Goal: Task Accomplishment & Management: Manage account settings

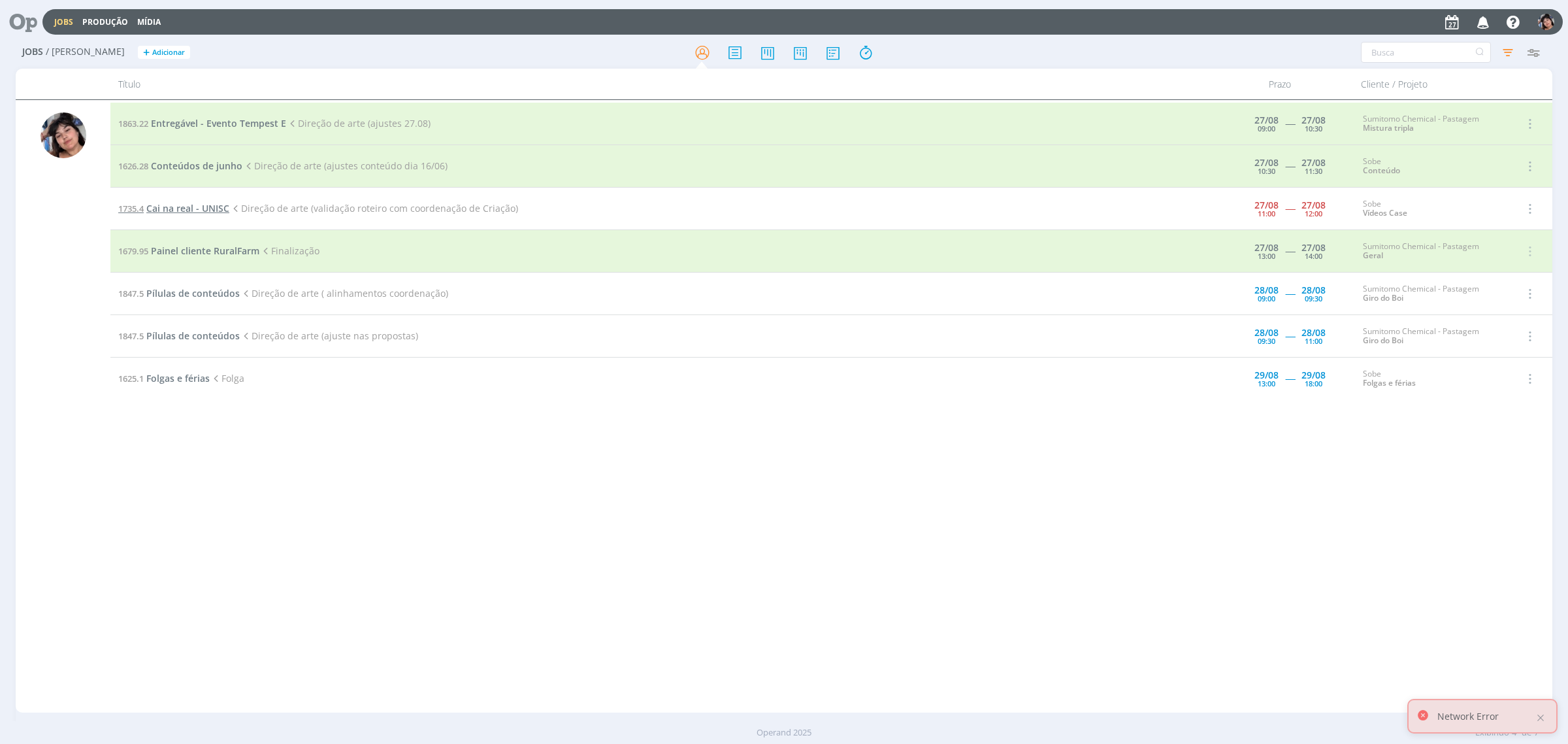
drag, startPoint x: 0, startPoint y: 0, endPoint x: 200, endPoint y: 207, distance: 287.8
click at [200, 207] on span "Cai na real - UNISC" at bounding box center [187, 208] width 83 height 13
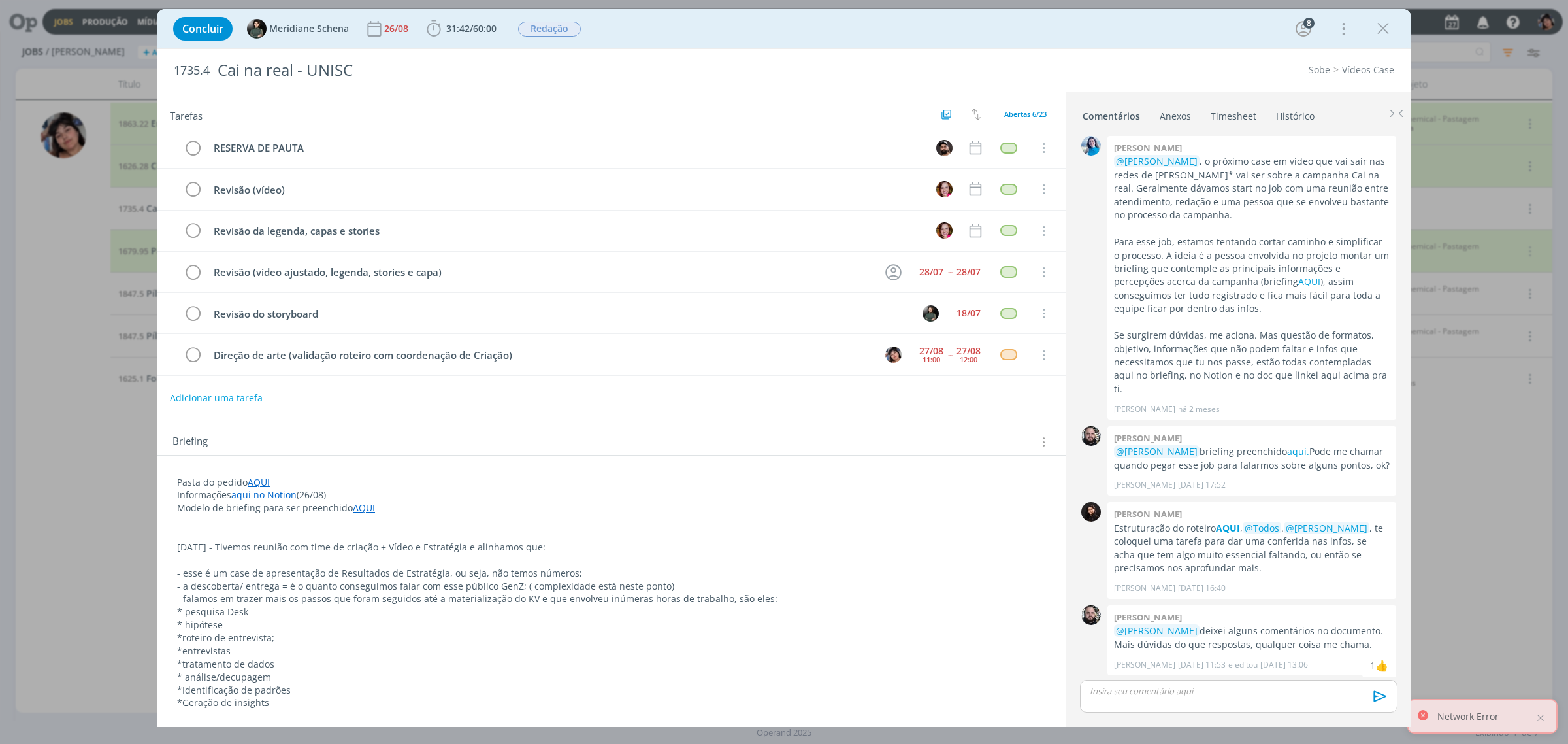
scroll to position [394, 0]
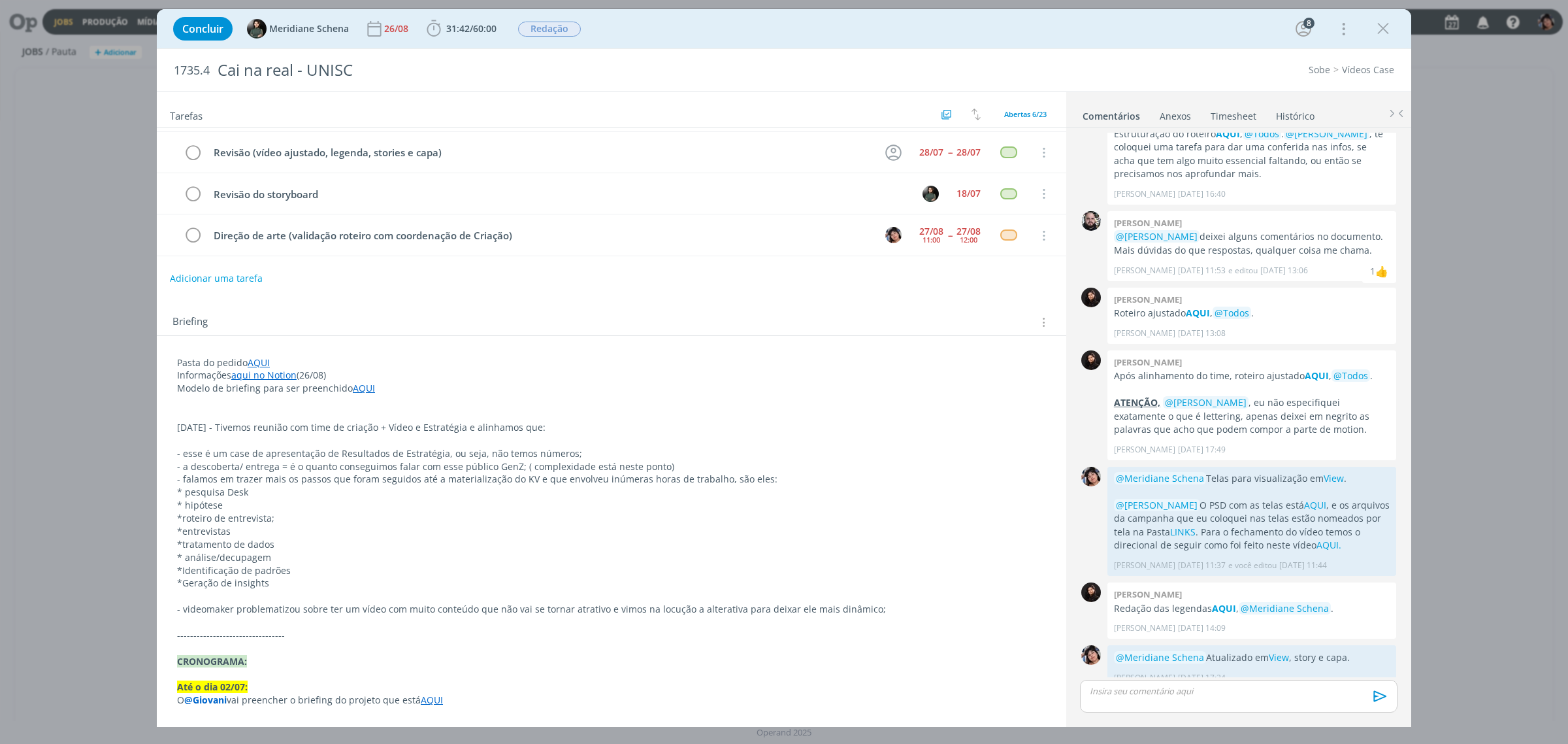
scroll to position [163, 0]
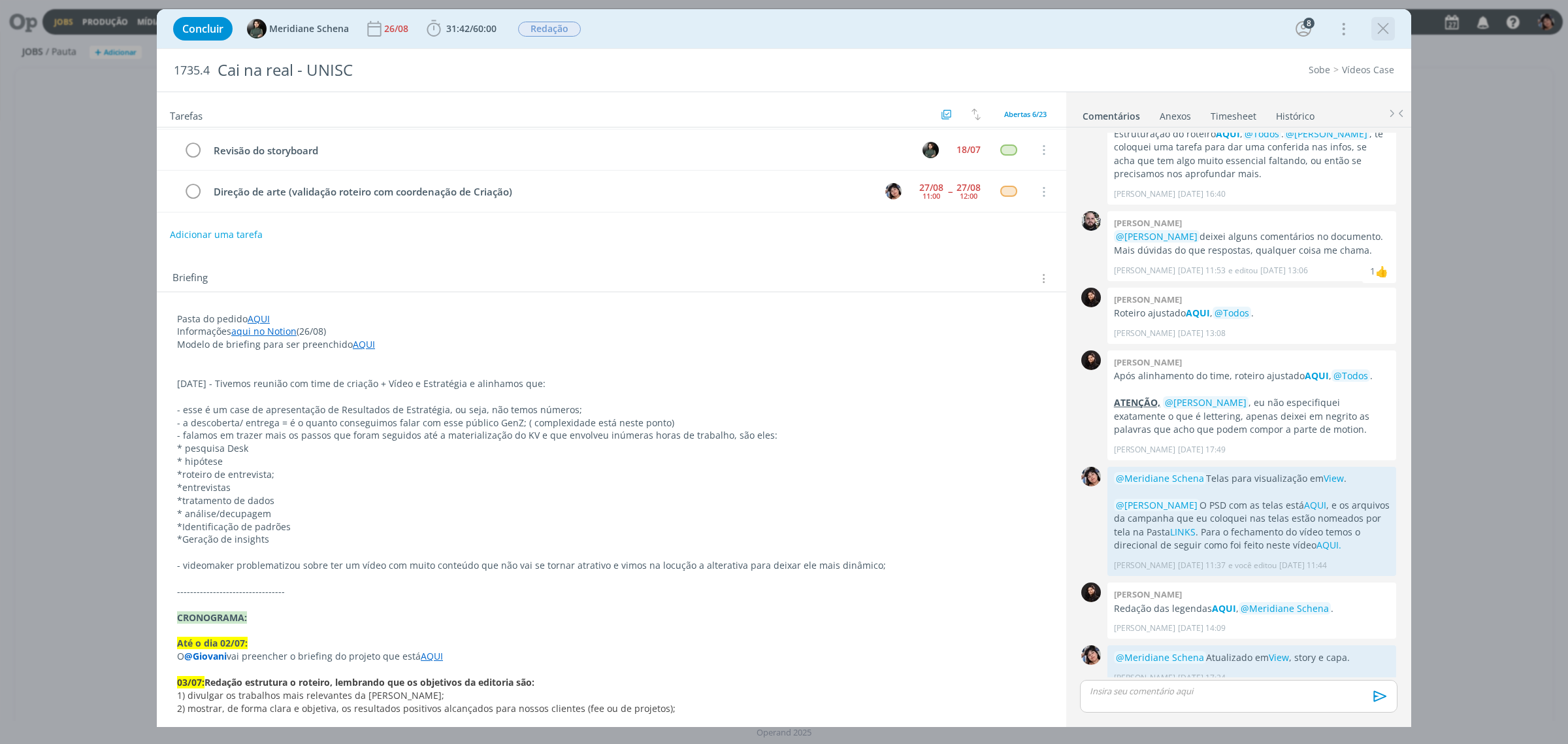
click at [1381, 28] on icon "dialog" at bounding box center [1383, 29] width 20 height 20
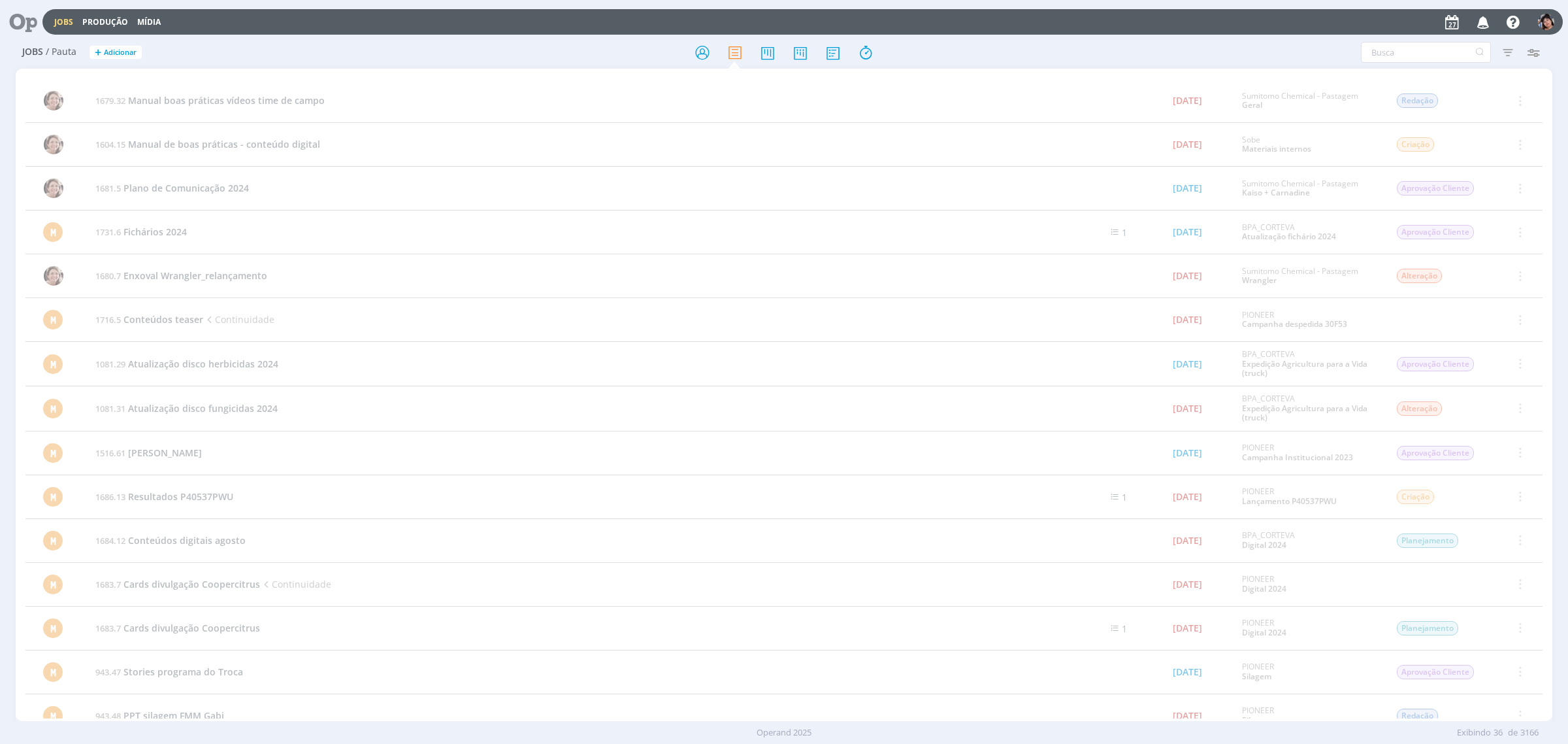
click at [61, 21] on link "Jobs" at bounding box center [64, 22] width 19 height 11
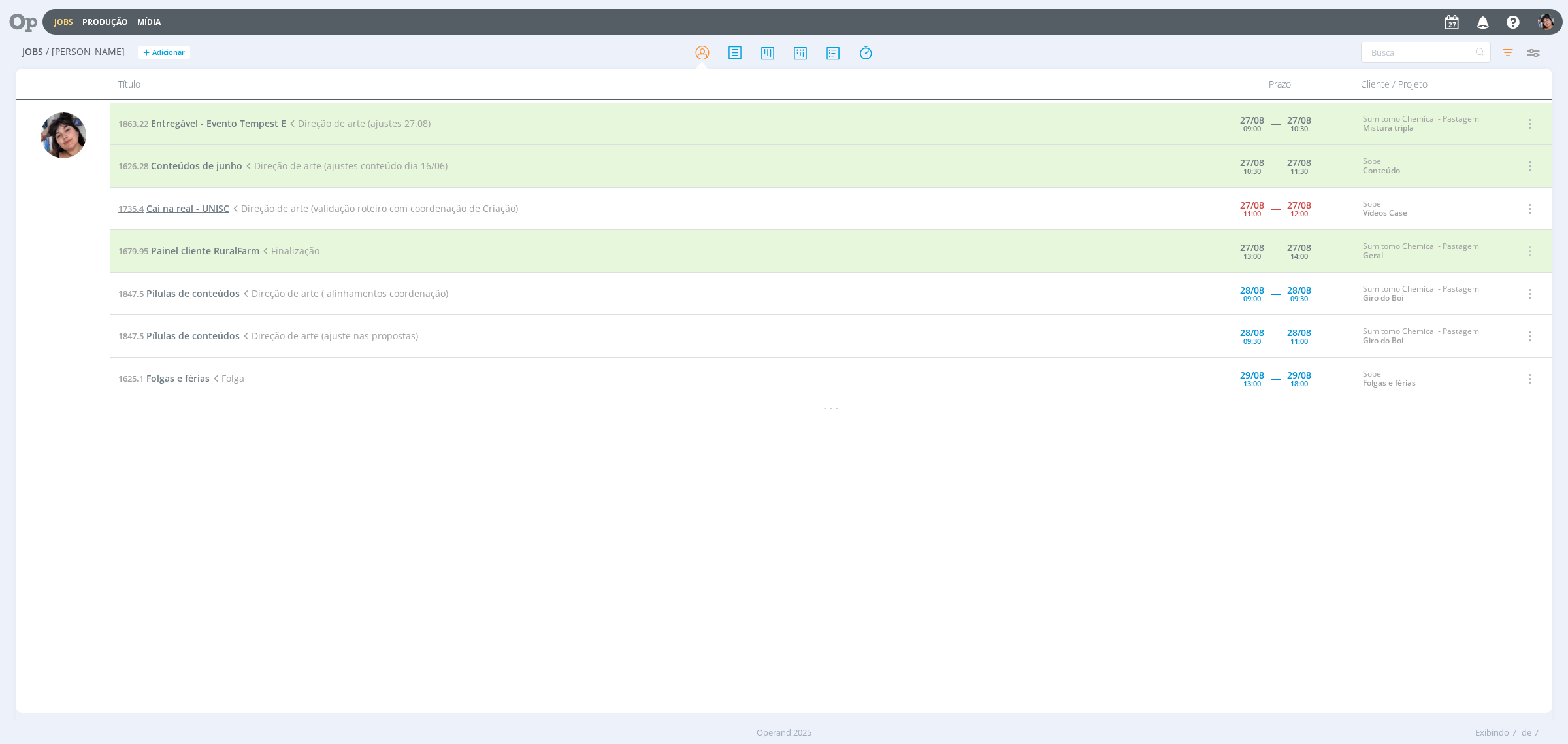
click at [157, 207] on span "Cai na real - UNISC" at bounding box center [187, 208] width 83 height 13
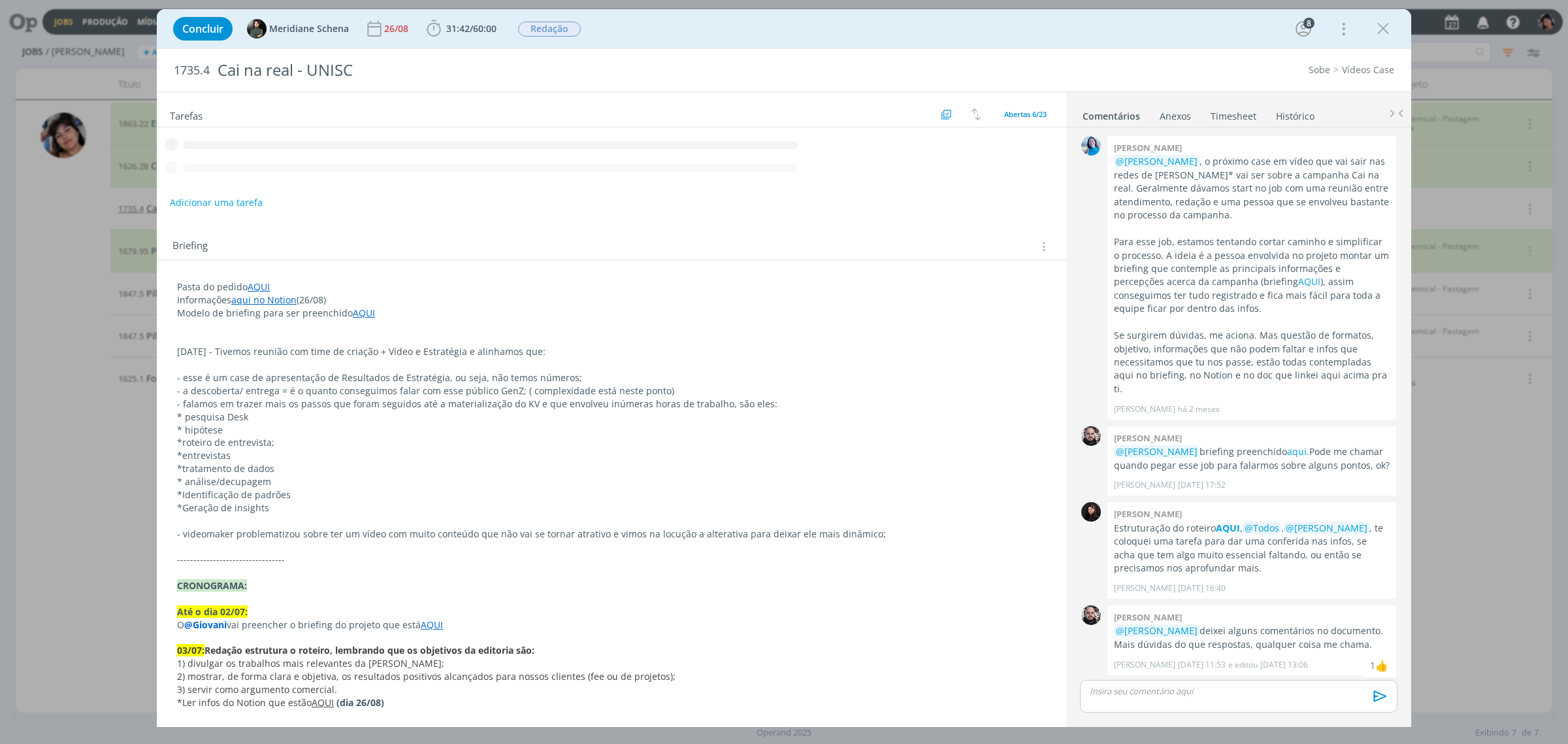
scroll to position [394, 0]
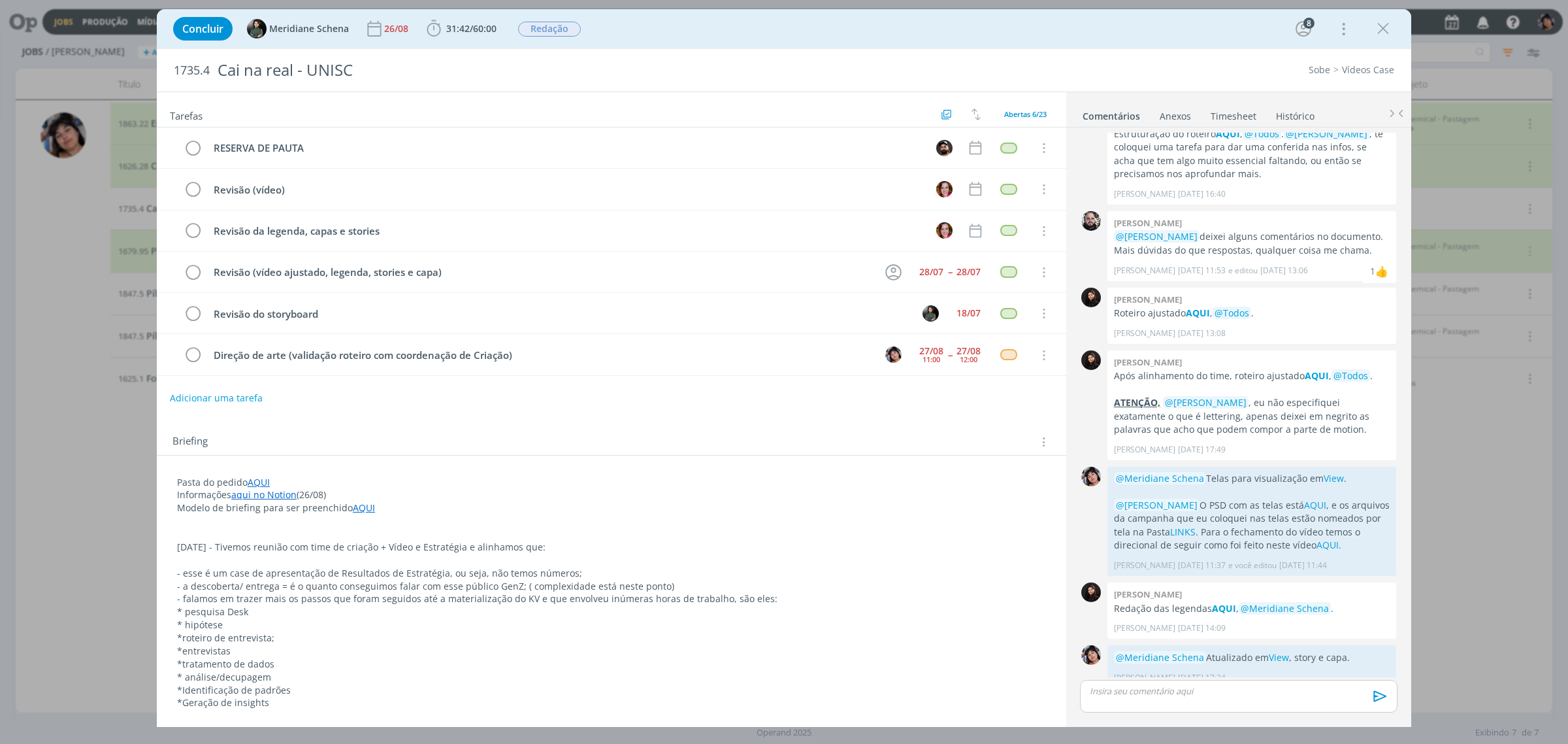
click at [589, 430] on div "Briefing Briefings Predefinidos Versões do Briefing Ver Briefing do Projeto" at bounding box center [611, 438] width 909 height 35
click at [99, 482] on div "Concluir Meridiane Schena 26/08 31:42 / 60:00 Iniciar Apontar Data * [DATE] Hor…" at bounding box center [784, 372] width 1568 height 744
click at [1389, 32] on icon "dialog" at bounding box center [1383, 29] width 20 height 20
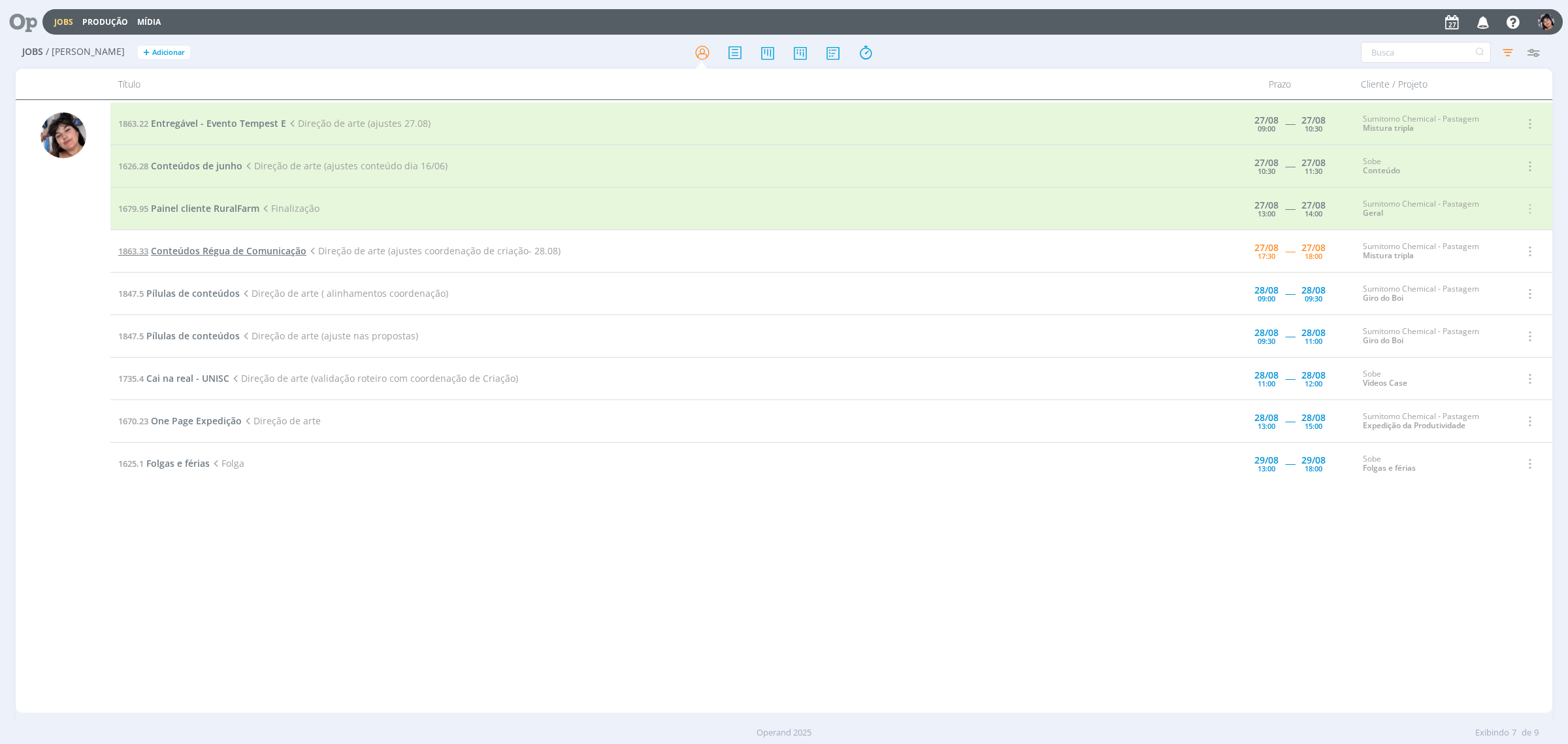
click at [273, 256] on span "Conteúdos Régua de Comunicação" at bounding box center [228, 250] width 155 height 13
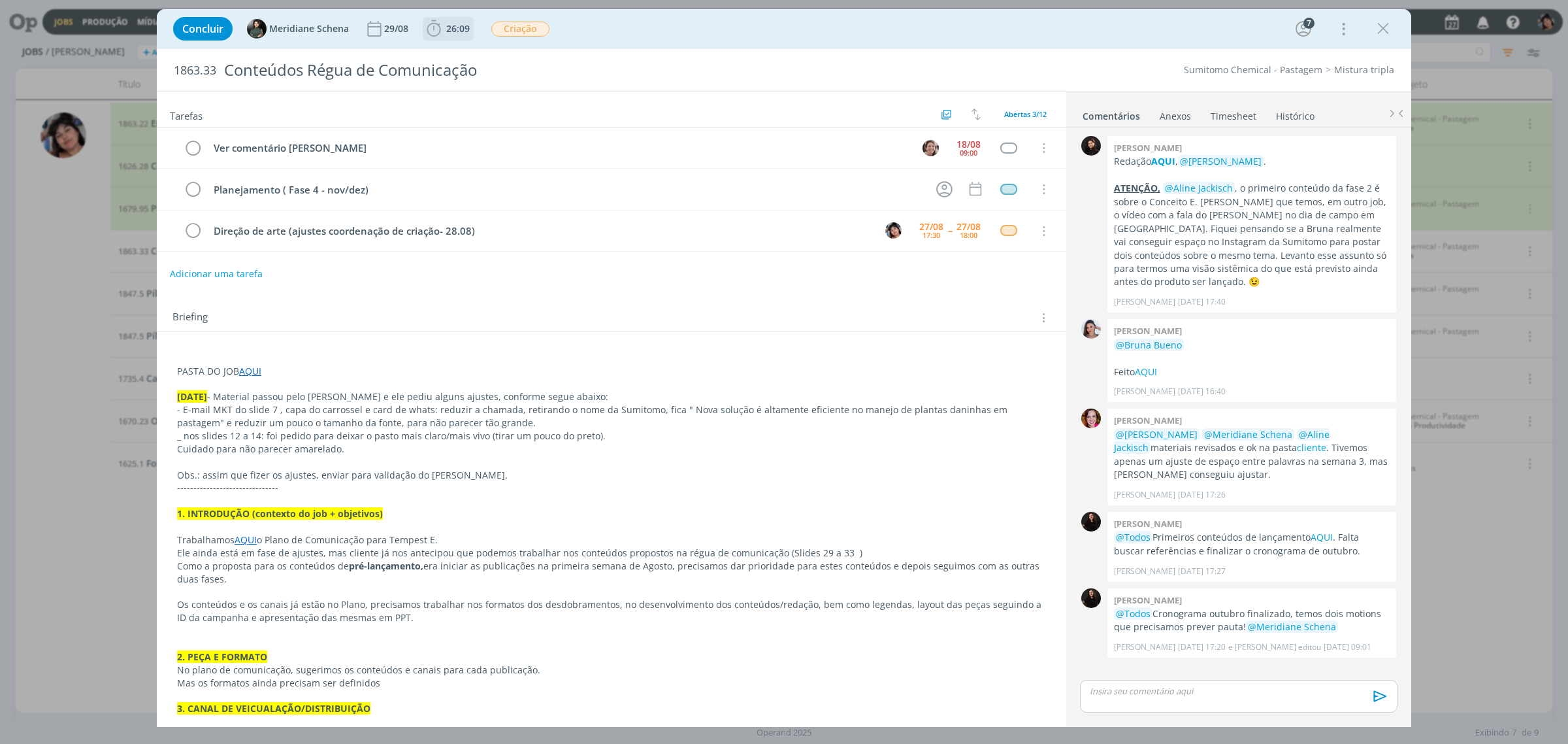
click at [444, 27] on b "26:09" at bounding box center [457, 29] width 28 height 9
click at [458, 59] on icon "dialog" at bounding box center [452, 58] width 23 height 17
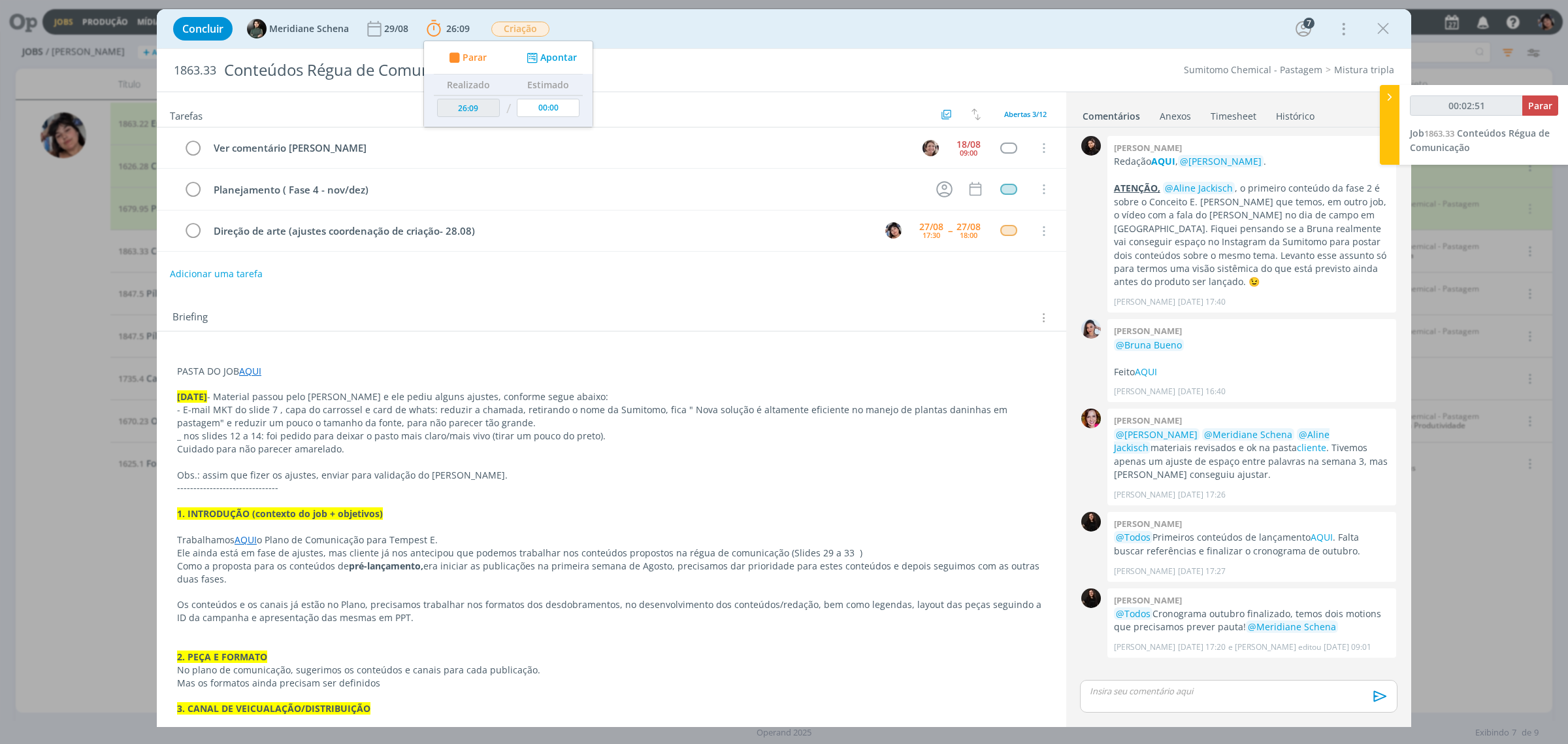
click at [334, 425] on p "- E-mail MKT do slide 7 , capa do carrossel e card de whats: reduzir a chamada,…" at bounding box center [611, 416] width 869 height 26
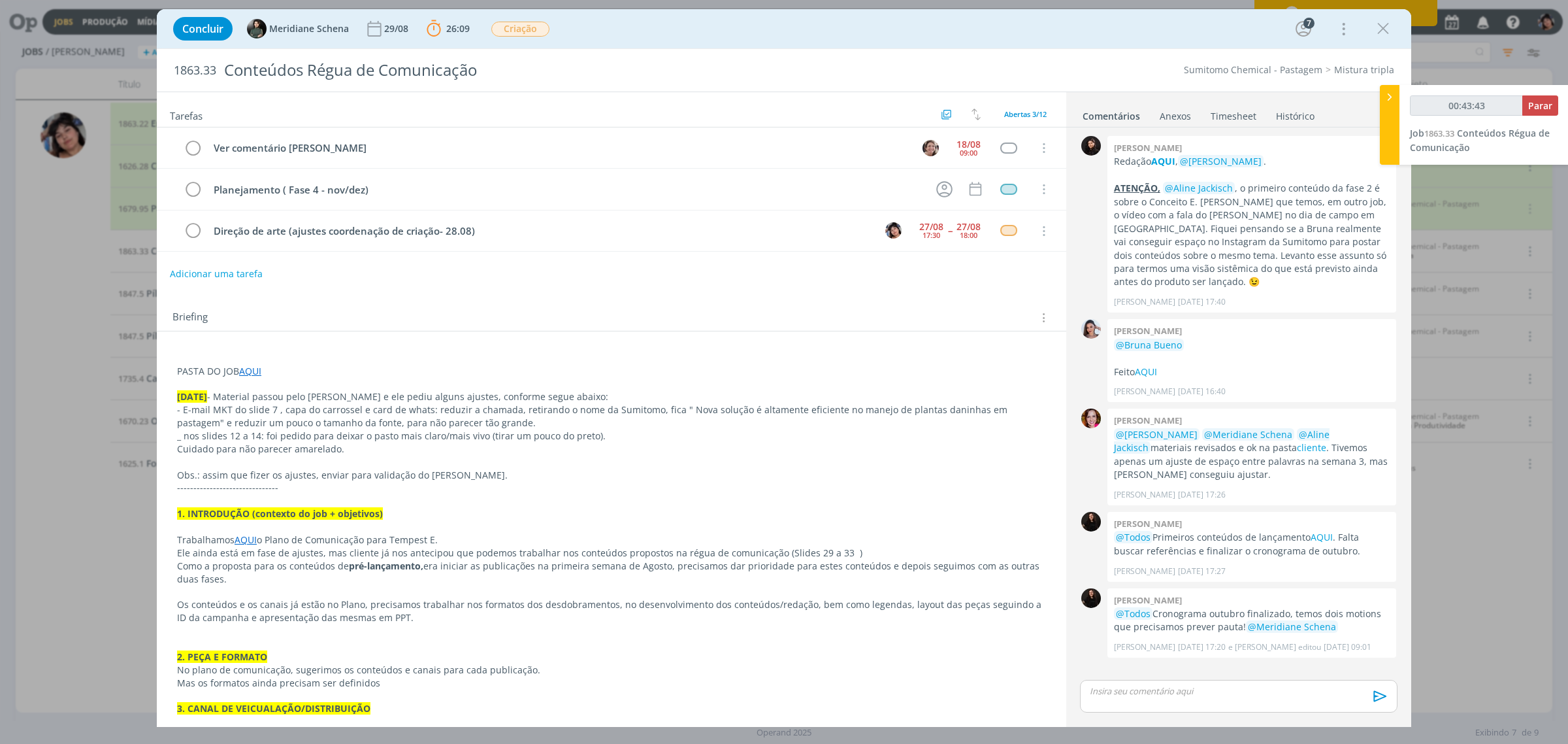
click at [345, 440] on p "_ nos slides 12 a 14: foi pedido para deixar o pasto mais claro/mais vivo (tira…" at bounding box center [611, 436] width 869 height 13
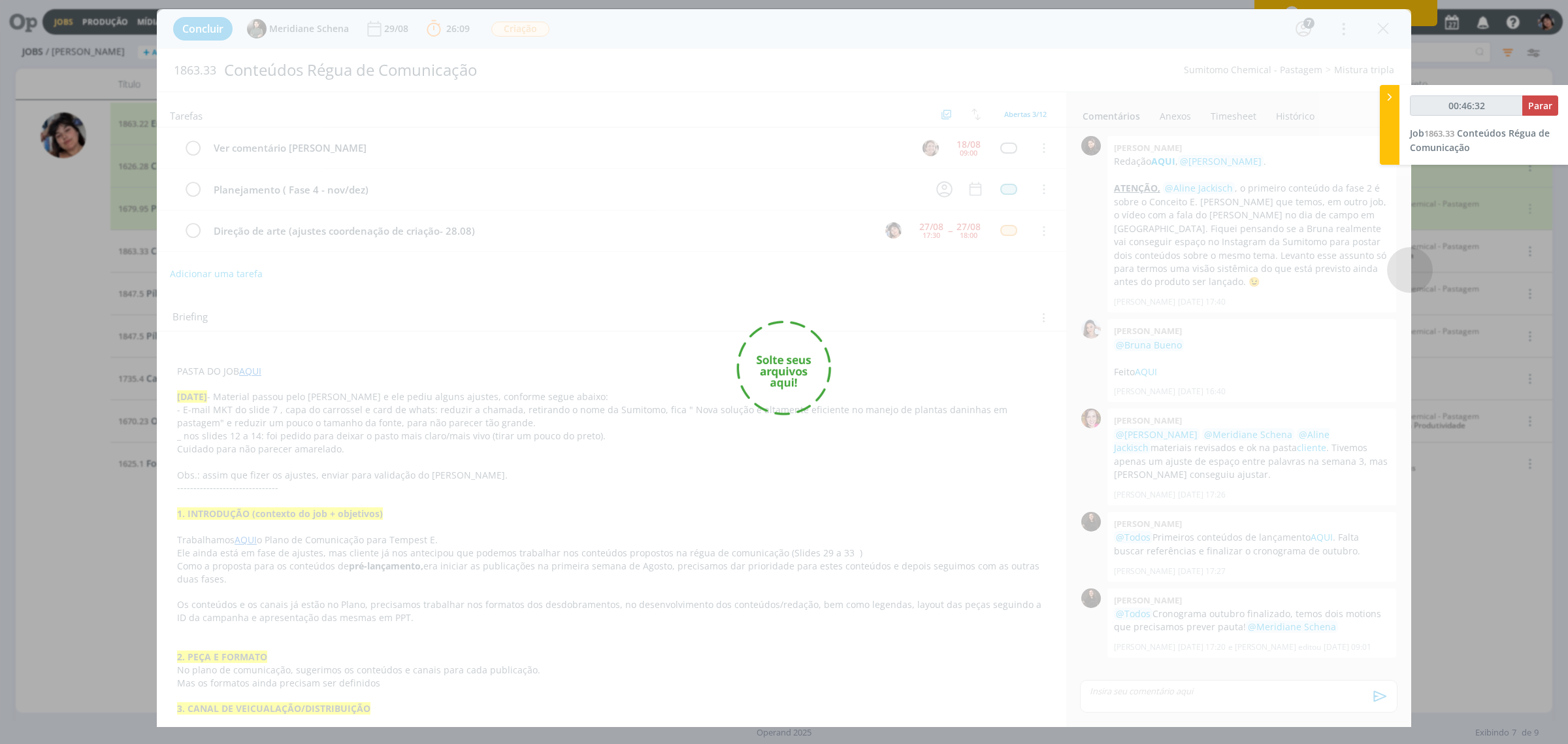
click at [380, 288] on div "dialog" at bounding box center [784, 368] width 1254 height 718
click at [848, 366] on div "dialog" at bounding box center [784, 368] width 1254 height 718
click at [764, 364] on div "dialog" at bounding box center [784, 368] width 1254 height 718
type input "00:46:36"
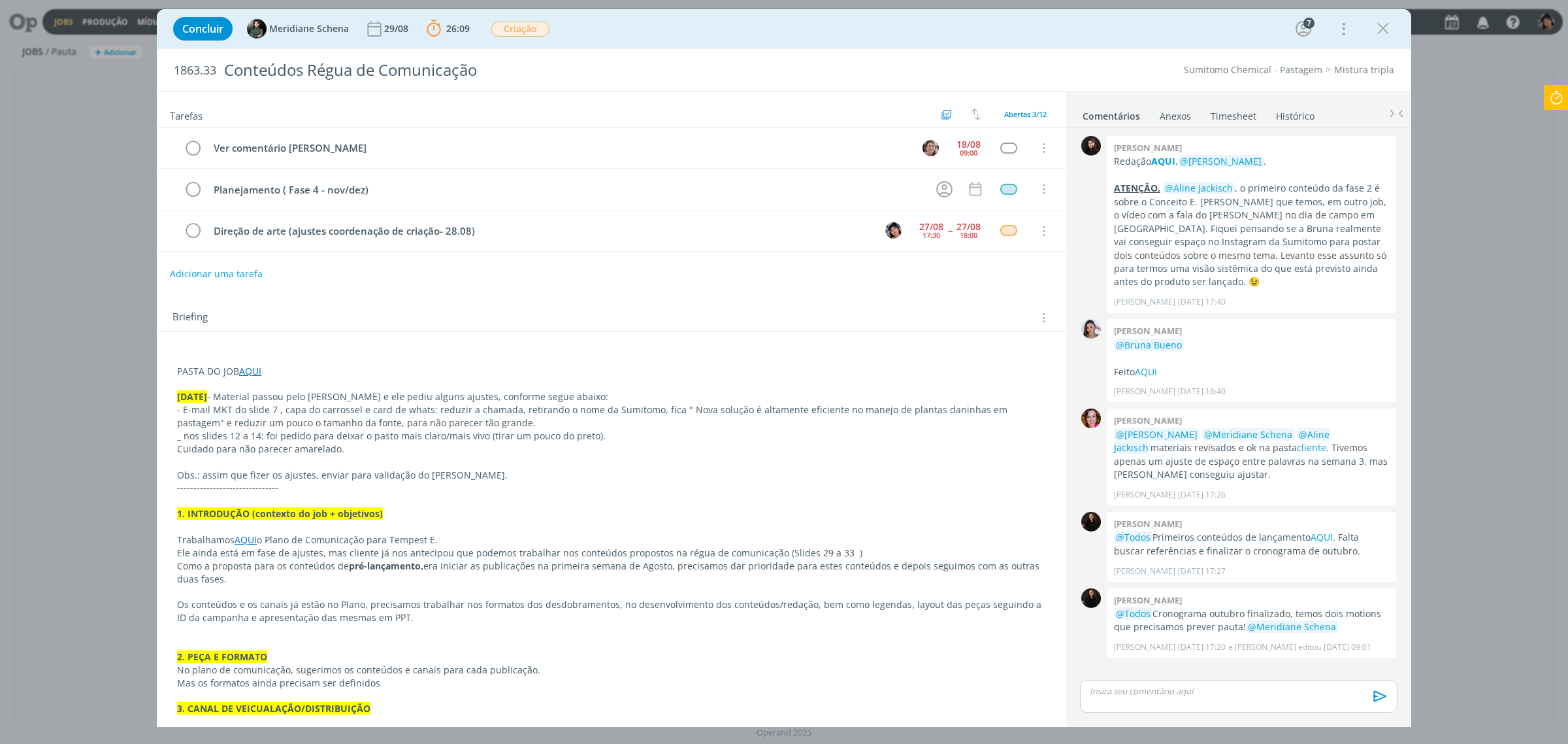
click at [1125, 688] on p "dialog" at bounding box center [1239, 691] width 296 height 12
click at [1372, 700] on icon "dialog" at bounding box center [1378, 701] width 20 height 20
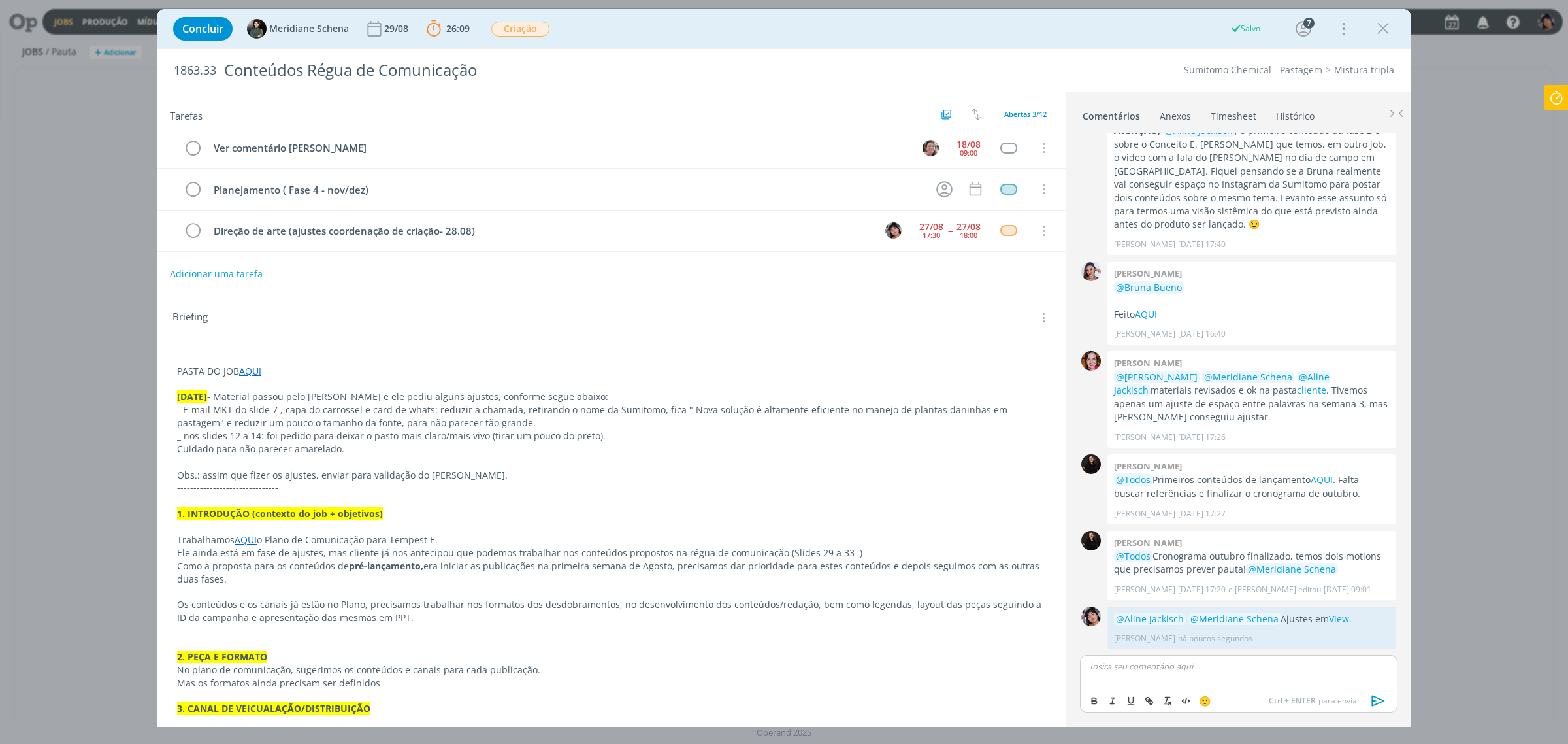
click at [1549, 95] on icon at bounding box center [1556, 97] width 24 height 26
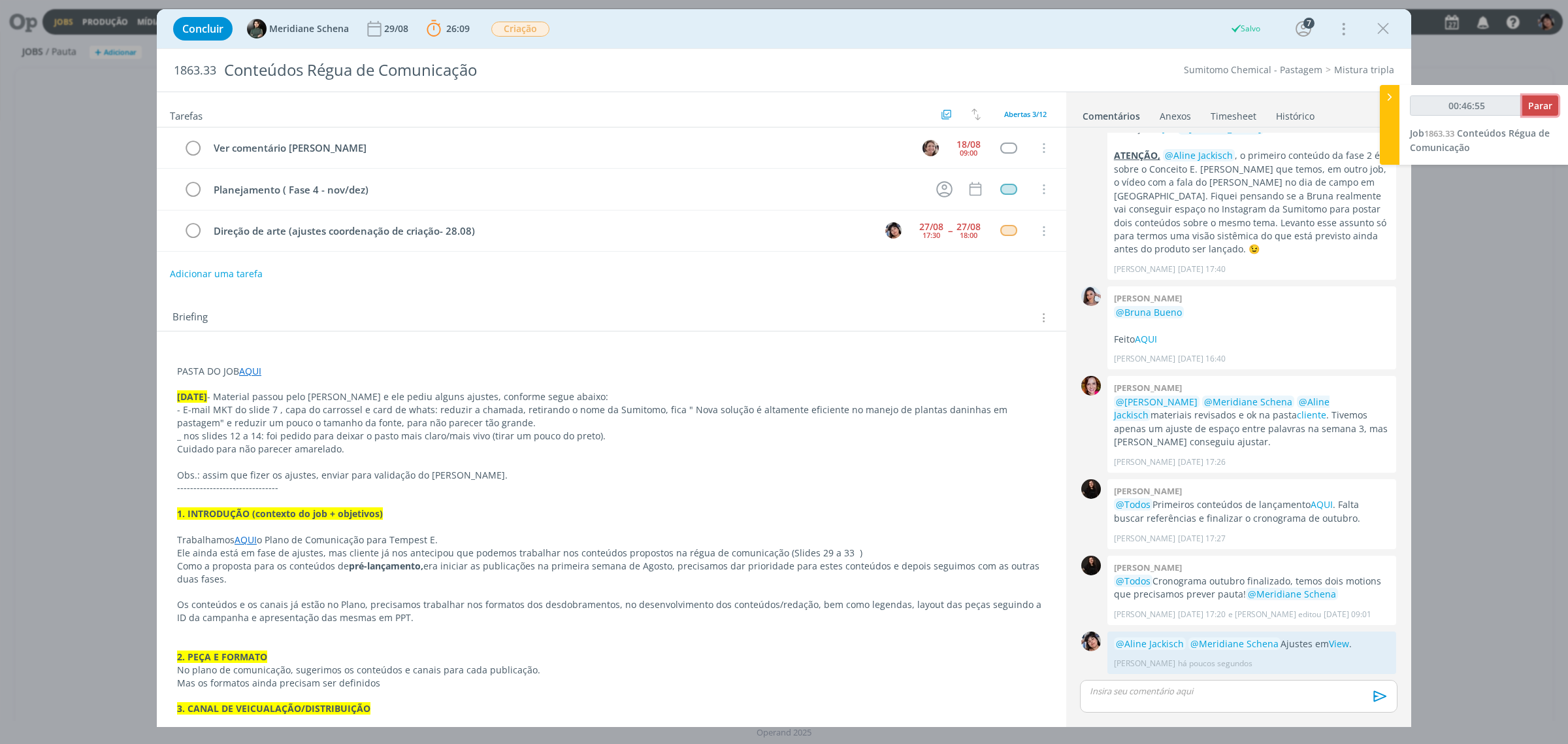
click at [1536, 107] on span "Parar" at bounding box center [1540, 105] width 24 height 13
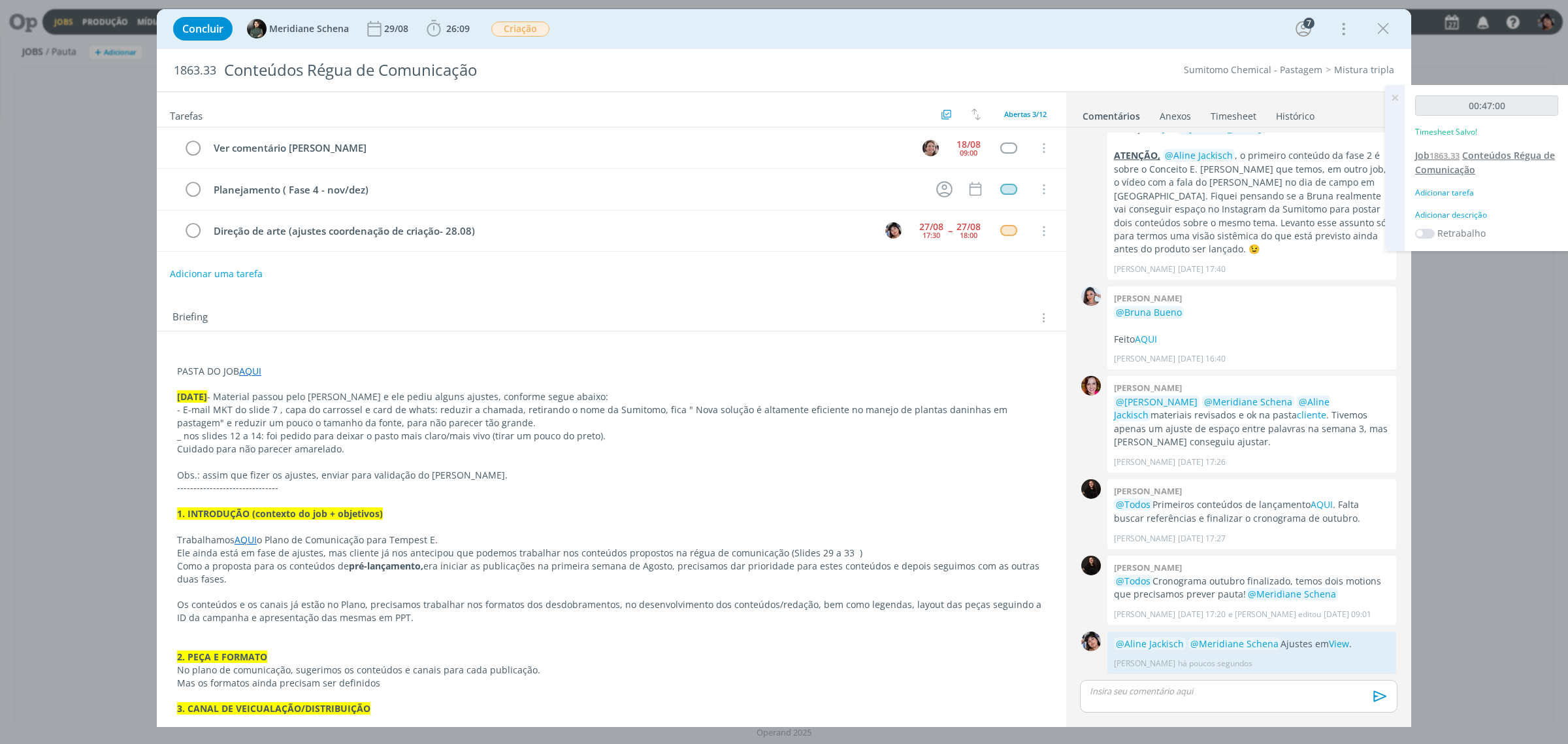
click at [1467, 162] on span "Conteúdos Régua de Comunicação" at bounding box center [1485, 162] width 140 height 26
click at [1455, 187] on div "Adicionar tarefa" at bounding box center [1487, 193] width 143 height 12
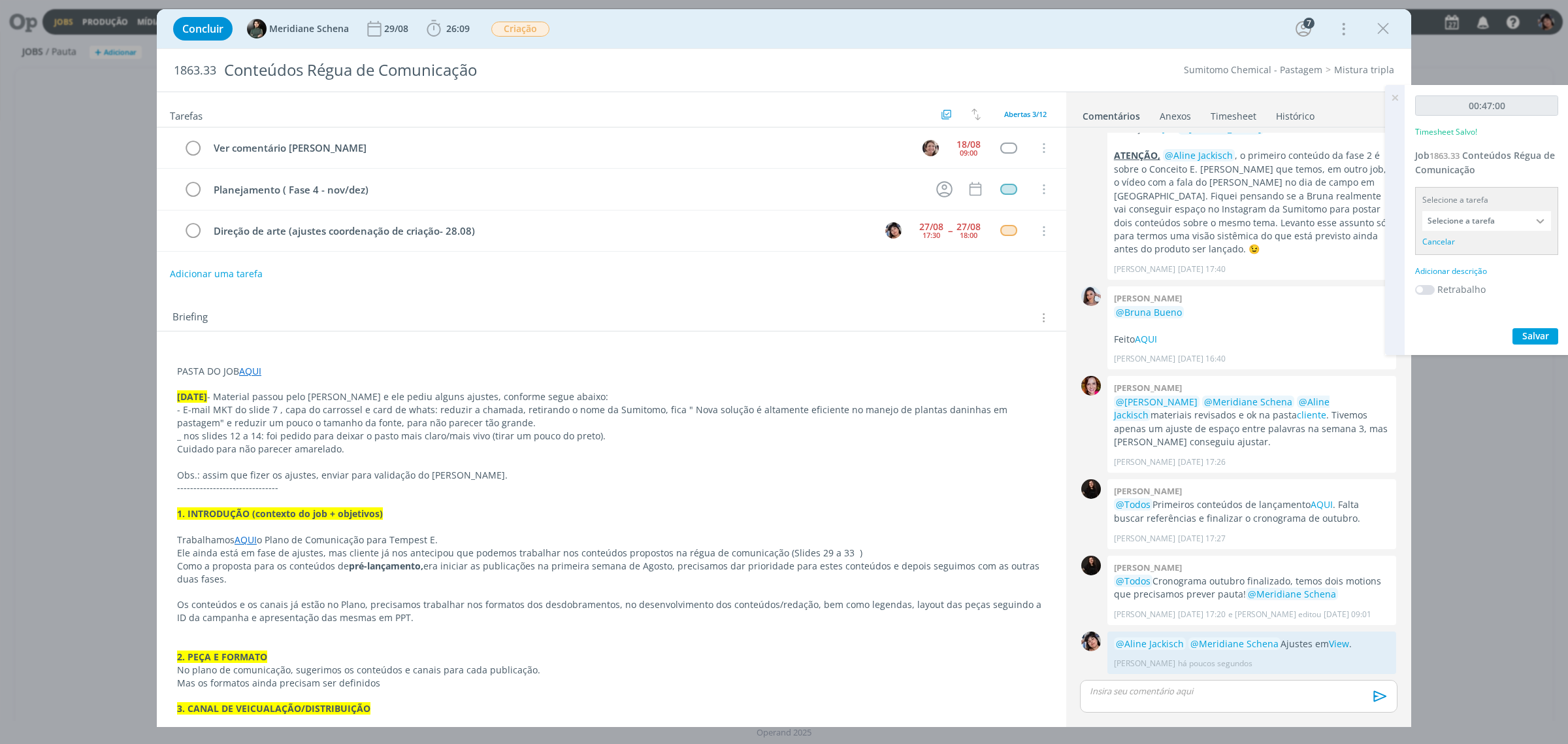
click at [1465, 214] on input "Selecione a tarefa" at bounding box center [1486, 221] width 129 height 20
click at [1474, 318] on div "Direção de arte (ajustes coordenação de criação- 28.08) - Eliana Hochscheidt" at bounding box center [1487, 324] width 113 height 11
type input "Direção de arte (ajustes coordenação de criação- 28.08)"
click at [1460, 256] on div "Adicionar descrição" at bounding box center [1487, 254] width 143 height 12
click at [1483, 288] on textarea at bounding box center [1487, 275] width 136 height 46
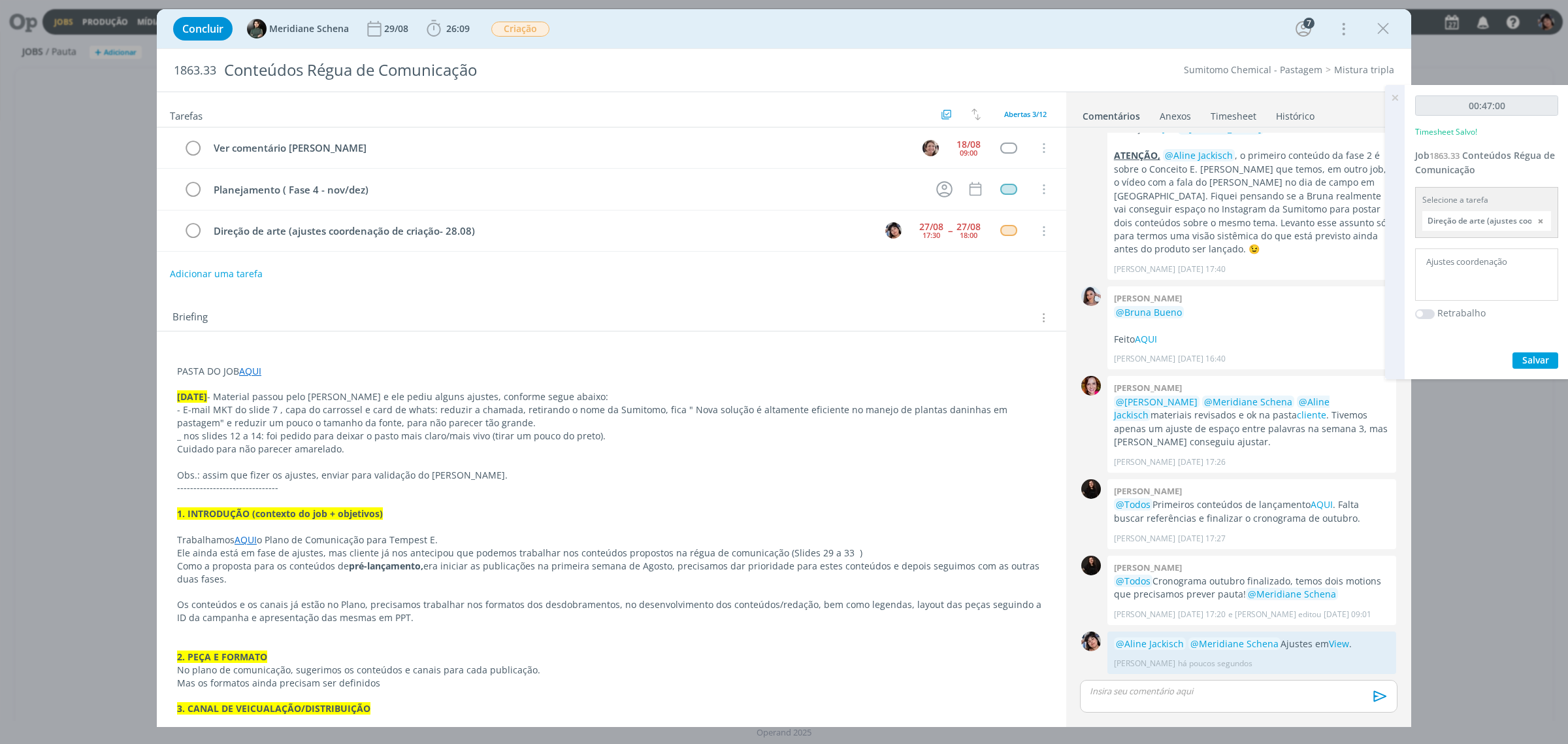
type textarea "Ajustes coordenação"
click at [1528, 360] on span "Salvar" at bounding box center [1536, 359] width 26 height 13
click at [1390, 95] on icon at bounding box center [1395, 97] width 24 height 26
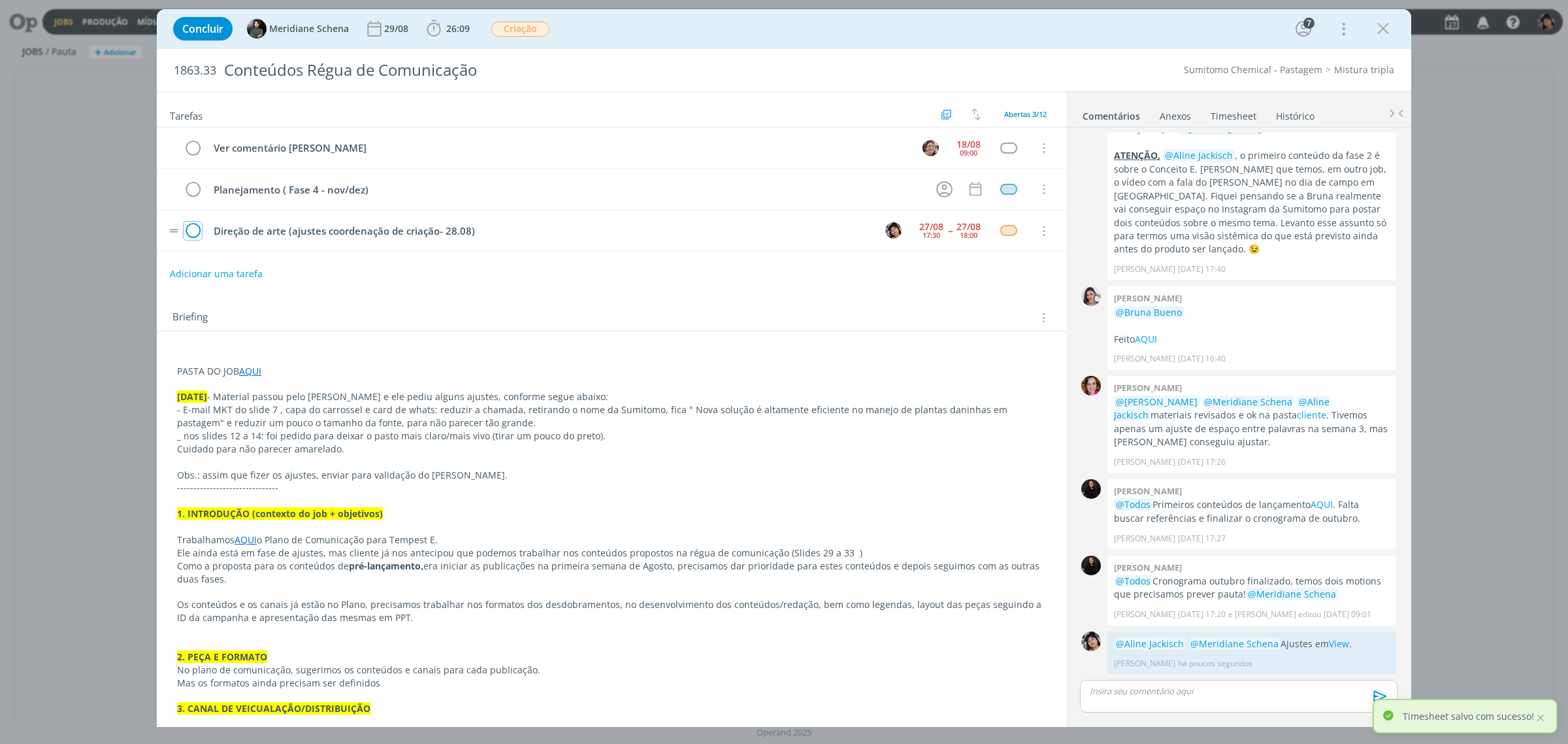
click at [193, 229] on icon "dialog" at bounding box center [193, 232] width 19 height 20
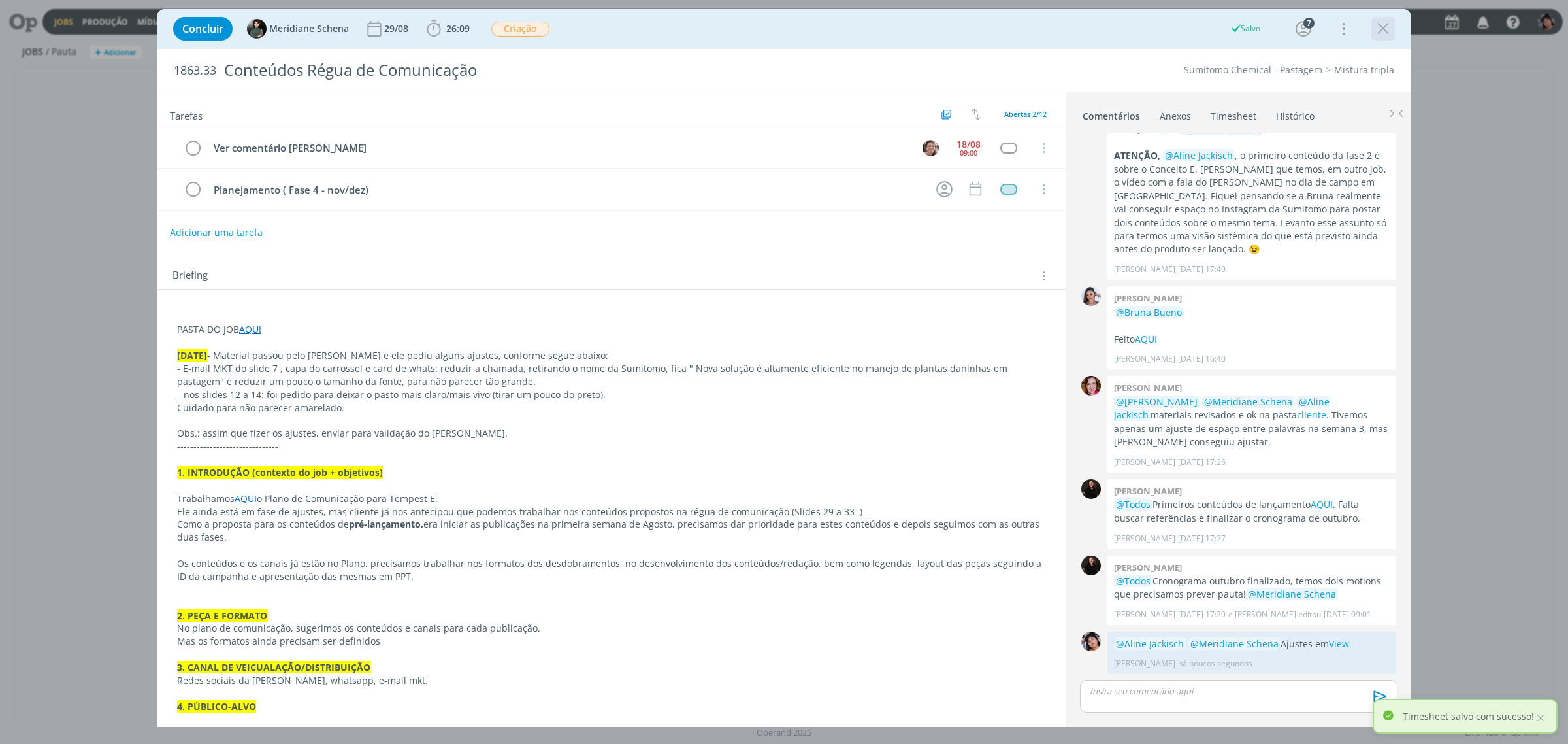
click at [1375, 26] on icon "dialog" at bounding box center [1383, 29] width 20 height 20
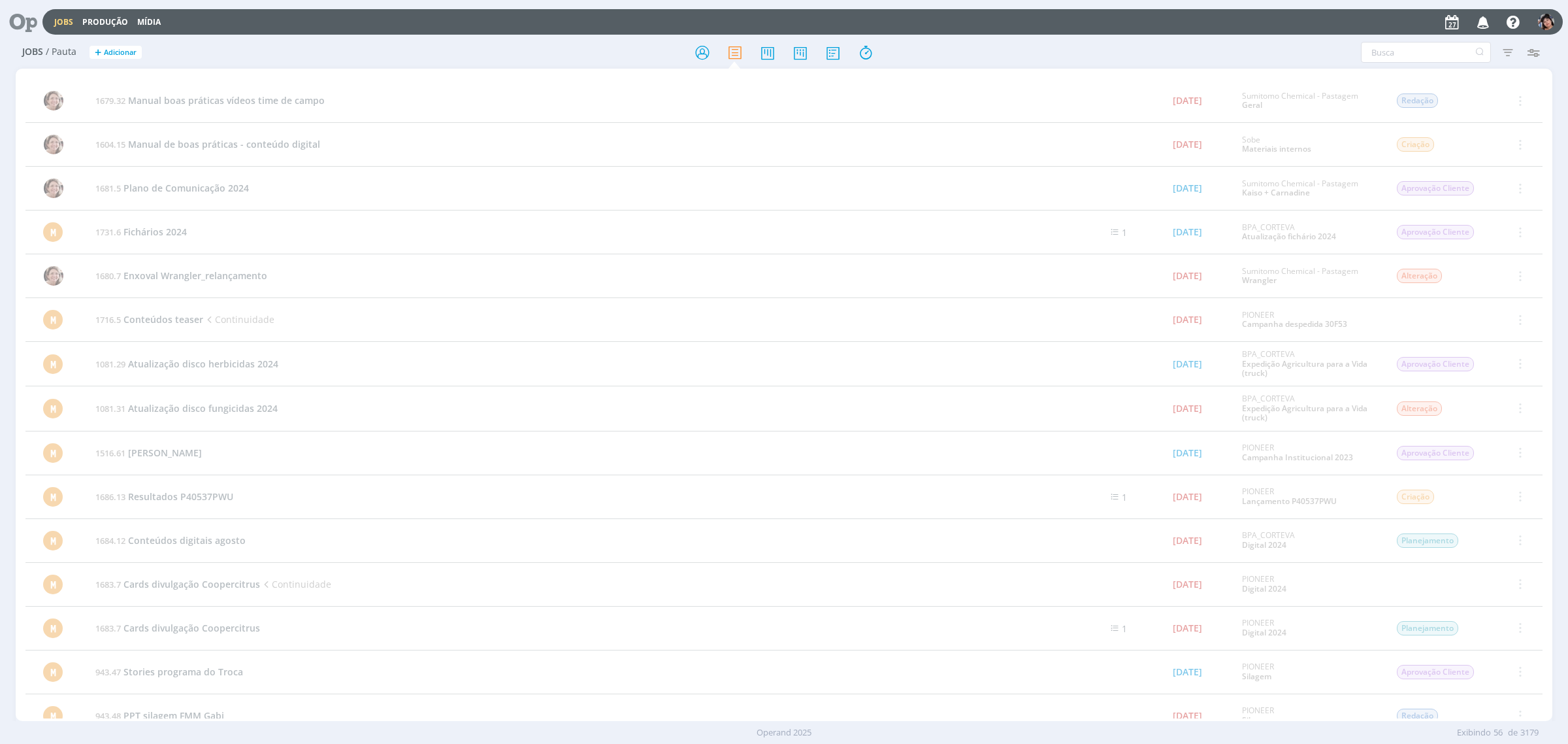
click at [60, 17] on link "Jobs" at bounding box center [64, 22] width 19 height 11
